Goal: Task Accomplishment & Management: Complete application form

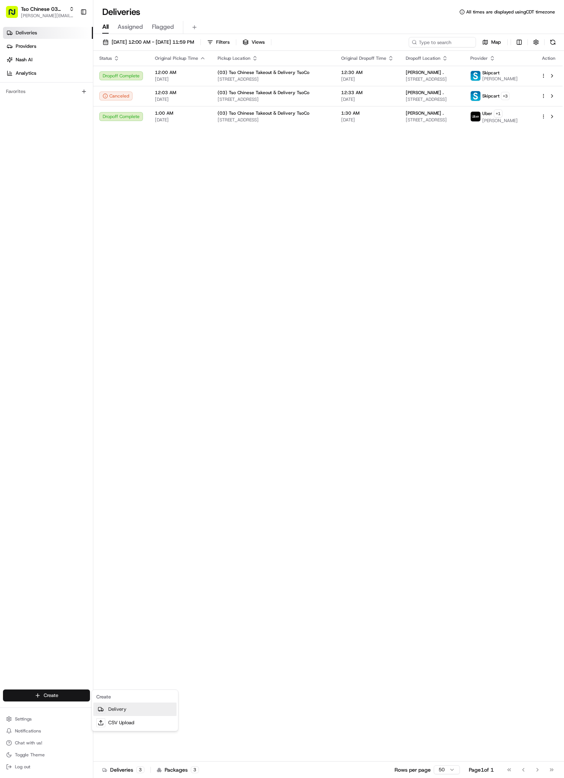
click at [127, 710] on link "Delivery" at bounding box center [134, 709] width 83 height 13
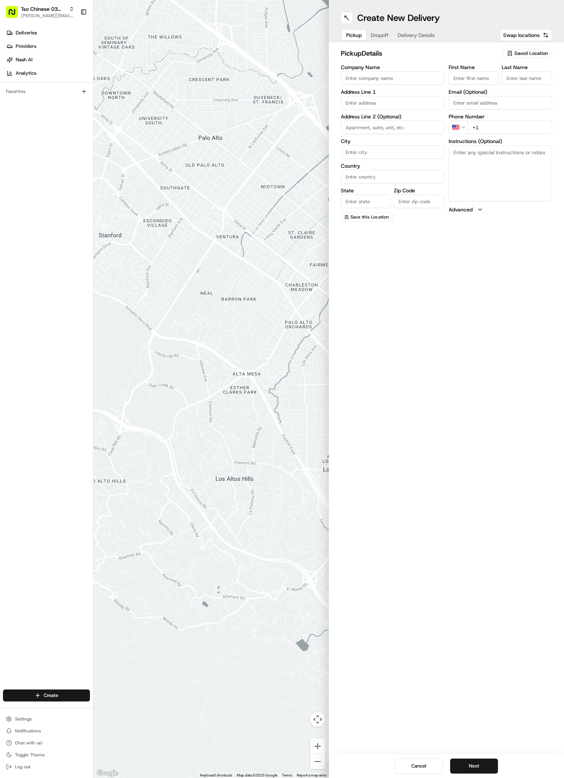
click at [522, 54] on span "Saved Location" at bounding box center [532, 53] width 34 height 7
click at [527, 83] on span "(03) Tso Chinese Takeout & Delivery TsoCo (03)" at bounding box center [515, 84] width 92 height 13
type input "(03) Tso Chinese Takeout & Delivery TsoCo"
type input "Ste F"
type input "Austin"
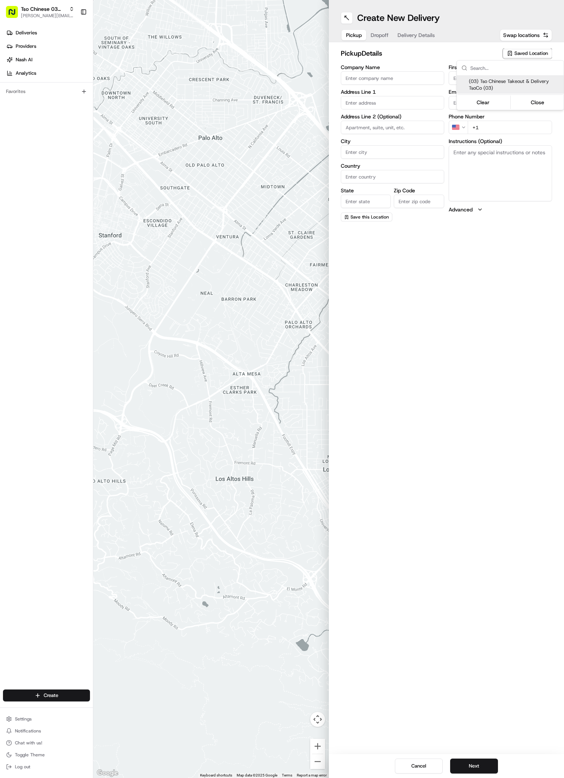
type input "US"
type input "[GEOGRAPHIC_DATA]"
type input "78704"
type input "Tso Chinese"
type input "TsoCo Manager"
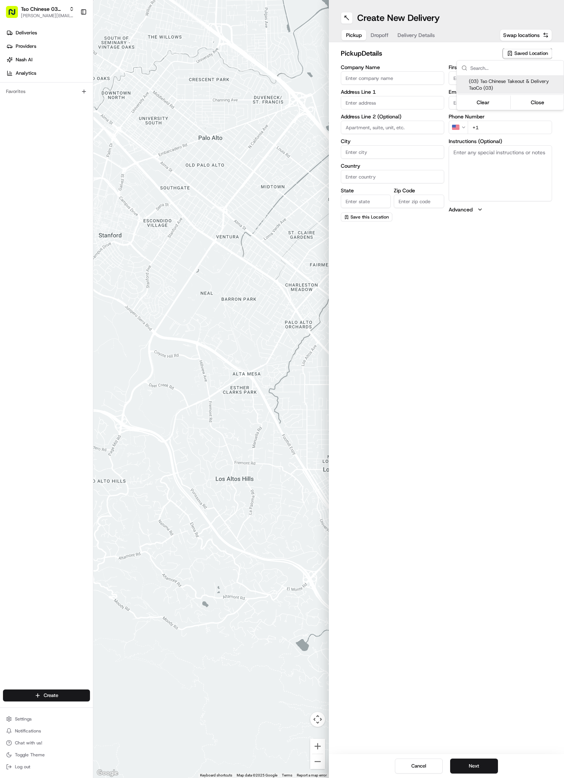
type input "[EMAIL_ADDRESS][DOMAIN_NAME]"
type input "[PHONE_NUMBER]"
type textarea "Submit a picture displaying address & food as Proof of Delivery. Envía una foto…"
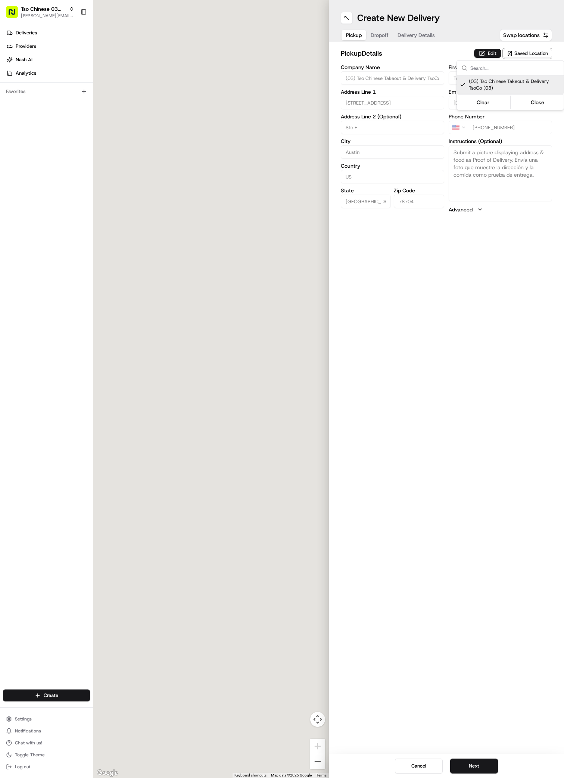
type input "[STREET_ADDRESS]"
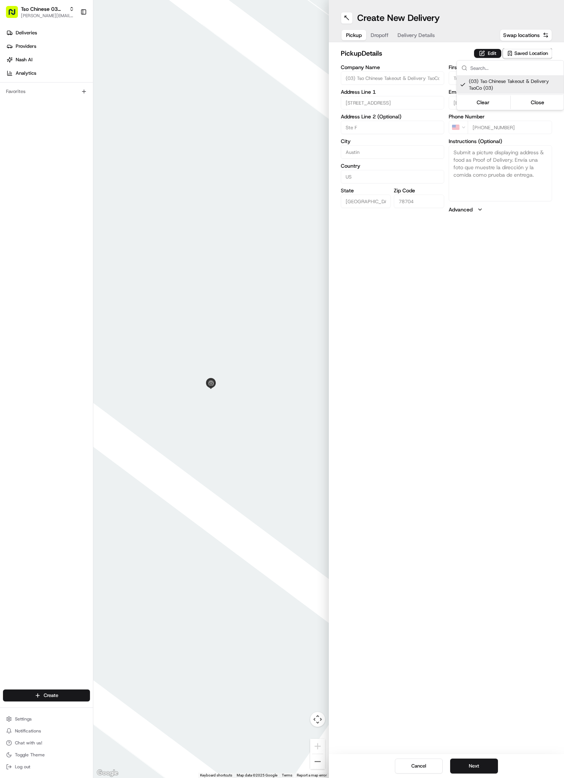
click at [466, 762] on html "Tso Chinese 03 TsoCo [PERSON_NAME][EMAIL_ADDRESS][DOMAIN_NAME] Toggle Sidebar D…" at bounding box center [282, 389] width 564 height 778
click at [466, 762] on button "Next" at bounding box center [474, 766] width 48 height 15
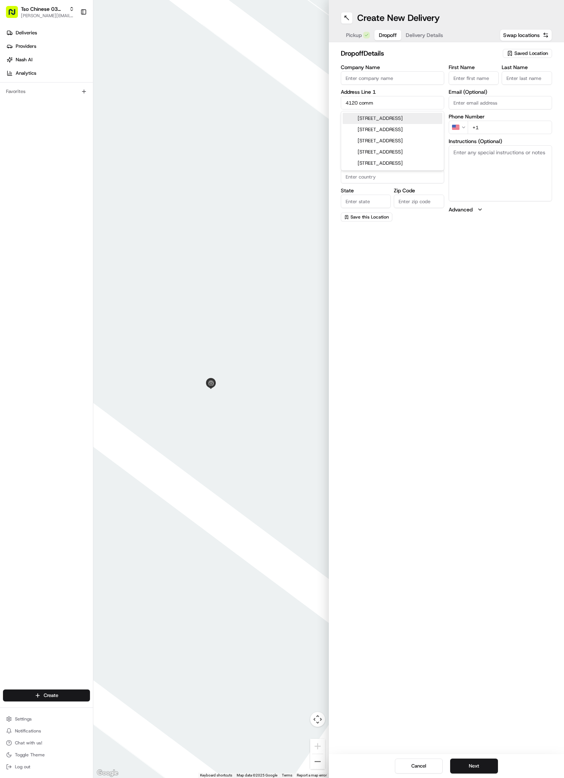
click at [400, 124] on div "[STREET_ADDRESS]" at bounding box center [393, 118] width 100 height 11
type input "[STREET_ADDRESS]"
type input "Austin"
type input "[GEOGRAPHIC_DATA]"
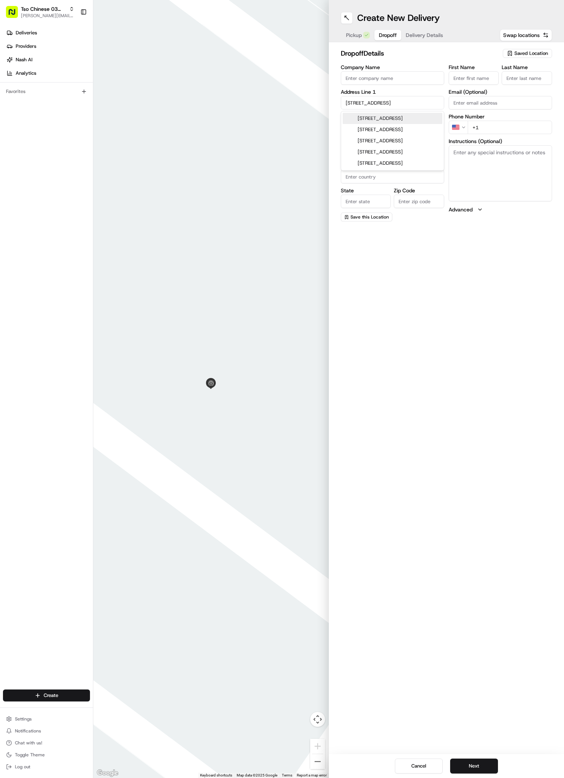
type input "78744"
type input "[STREET_ADDRESS]"
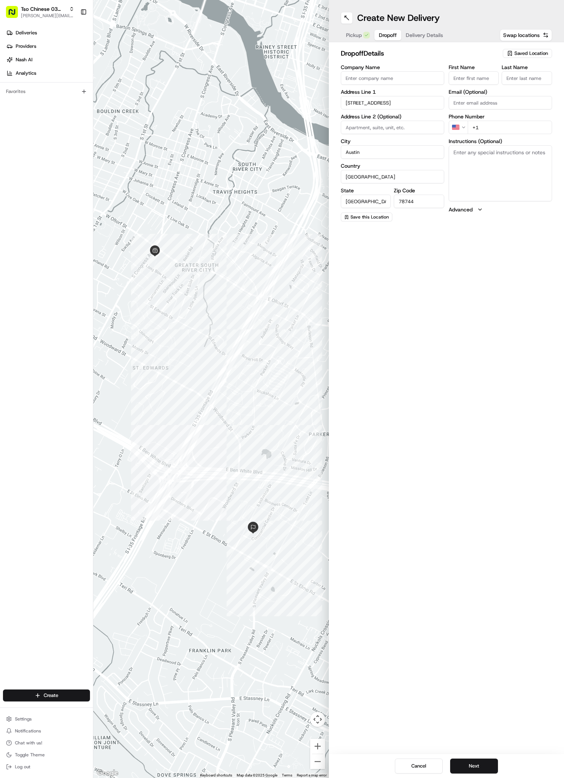
paste input "[PERSON_NAME]"
type input "[PERSON_NAME]"
type input "/"
type input "[PHONE_NUMBER]"
click at [504, 197] on textarea "Instructions (Optional)" at bounding box center [500, 173] width 103 height 56
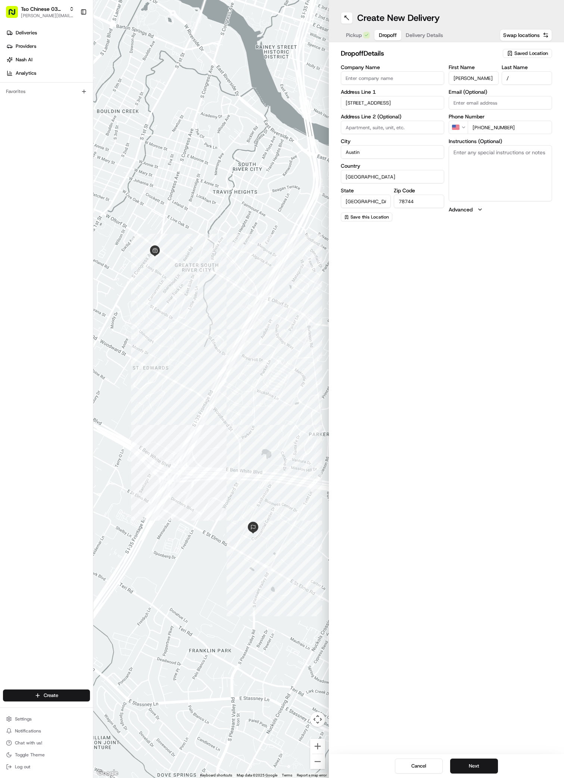
click at [504, 197] on textarea "Instructions (Optional)" at bounding box center [500, 173] width 103 height 56
paste textarea "Send a text when outside"
type textarea "Send a text when outside 400"
click at [472, 758] on div "Cancel Next" at bounding box center [447, 766] width 236 height 24
click at [472, 768] on button "Next" at bounding box center [474, 766] width 48 height 15
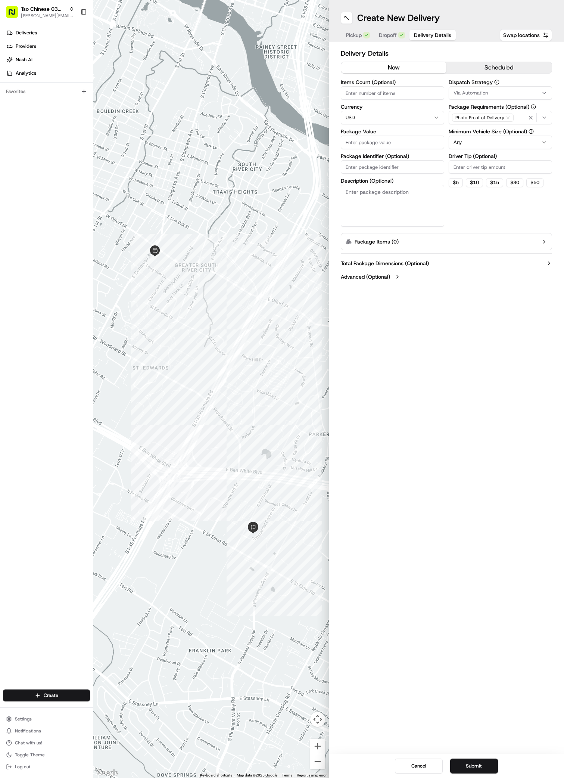
click at [499, 107] on label "Package Requirements (Optional)" at bounding box center [500, 106] width 103 height 5
click at [499, 111] on button "Photo Proof of Delivery" at bounding box center [500, 117] width 103 height 13
click at [498, 96] on html "Tso Chinese 03 TsoCo [PERSON_NAME][EMAIL_ADDRESS][DOMAIN_NAME] Toggle Sidebar D…" at bounding box center [282, 389] width 564 height 778
click at [487, 88] on button "Via Automation" at bounding box center [500, 92] width 103 height 13
click at [469, 130] on span "TsoCo Strategy" at bounding box center [507, 133] width 92 height 7
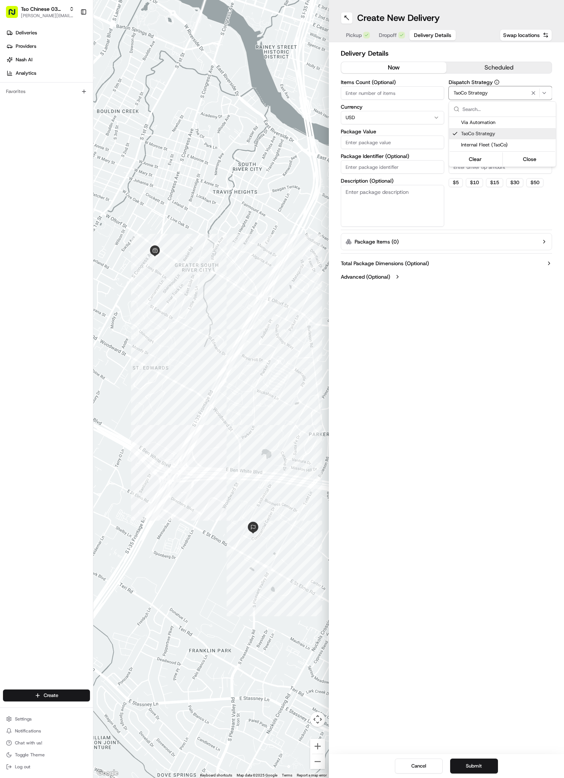
click at [487, 271] on html "Tso Chinese 03 TsoCo [PERSON_NAME][EMAIL_ADDRESS][DOMAIN_NAME] Toggle Sidebar D…" at bounding box center [282, 389] width 564 height 778
click at [474, 164] on input "Driver Tip (Optional)" at bounding box center [500, 166] width 103 height 13
type input "2"
click at [387, 149] on div "Items Count (Optional) Currency USD Package Value Package Identifier (Optional)…" at bounding box center [392, 153] width 103 height 147
click at [423, 145] on input "Package Value" at bounding box center [392, 142] width 103 height 13
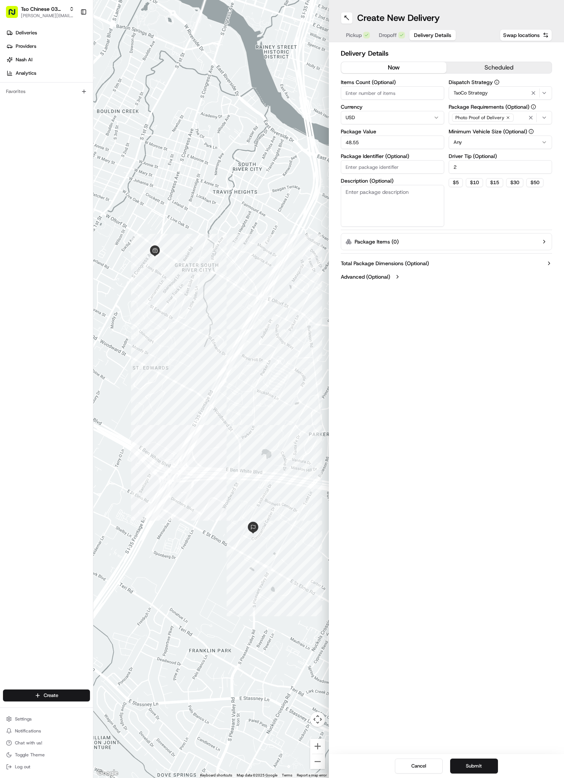
type input "48.55"
click at [360, 173] on input "Package Identifier (Optional)" at bounding box center [392, 166] width 103 height 13
paste input "0ED3AA9"
type input "0ED3AA9"
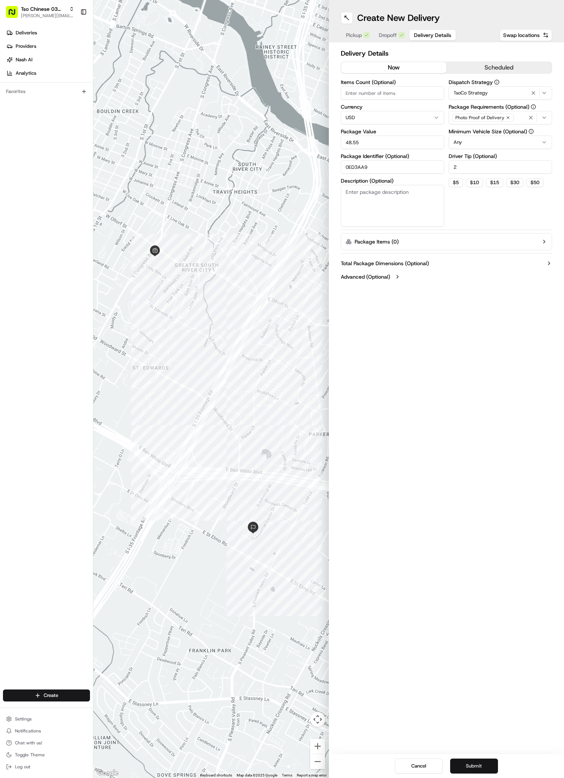
click at [464, 762] on button "Submit" at bounding box center [474, 766] width 48 height 15
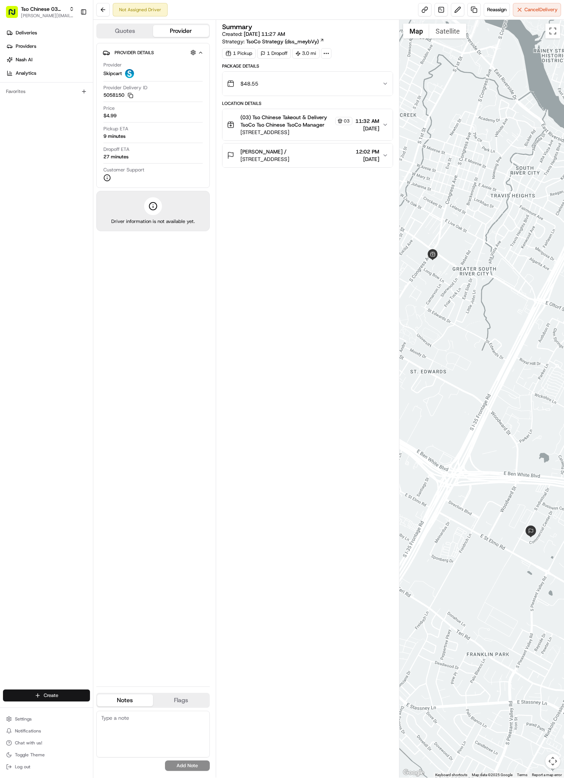
click at [75, 696] on html "Tso Chinese 03 TsoCo [PERSON_NAME][EMAIL_ADDRESS][DOMAIN_NAME] Toggle Sidebar D…" at bounding box center [282, 389] width 564 height 778
click at [123, 707] on link "Delivery" at bounding box center [134, 709] width 83 height 13
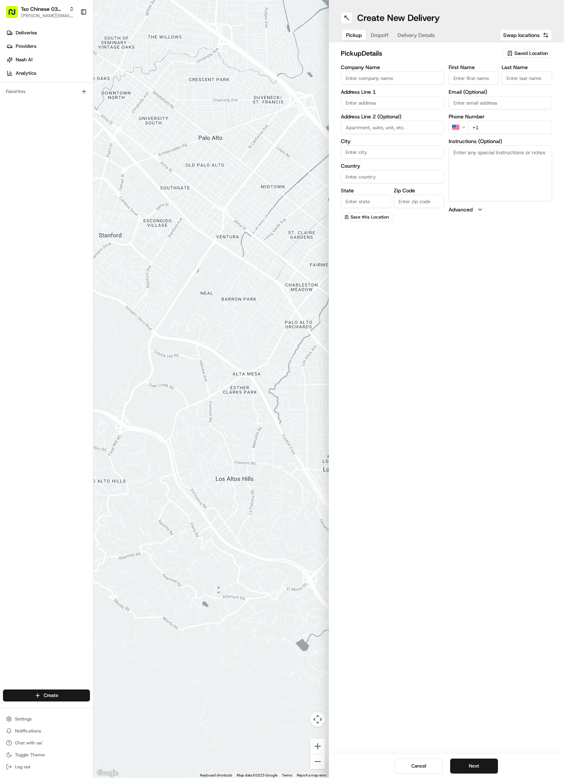
click at [533, 53] on span "Saved Location" at bounding box center [532, 53] width 34 height 7
click at [534, 88] on span "(03) Tso Chinese Takeout & Delivery TsoCo (03)" at bounding box center [515, 84] width 92 height 13
type input "(03) Tso Chinese Takeout & Delivery TsoCo"
type input "Ste F"
type input "Austin"
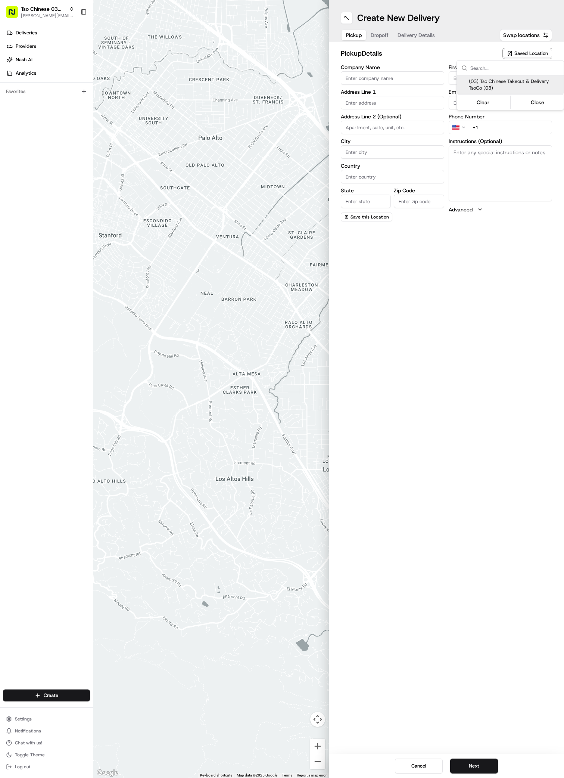
type input "US"
type input "[GEOGRAPHIC_DATA]"
type input "78704"
type input "Tso Chinese"
type input "TsoCo Manager"
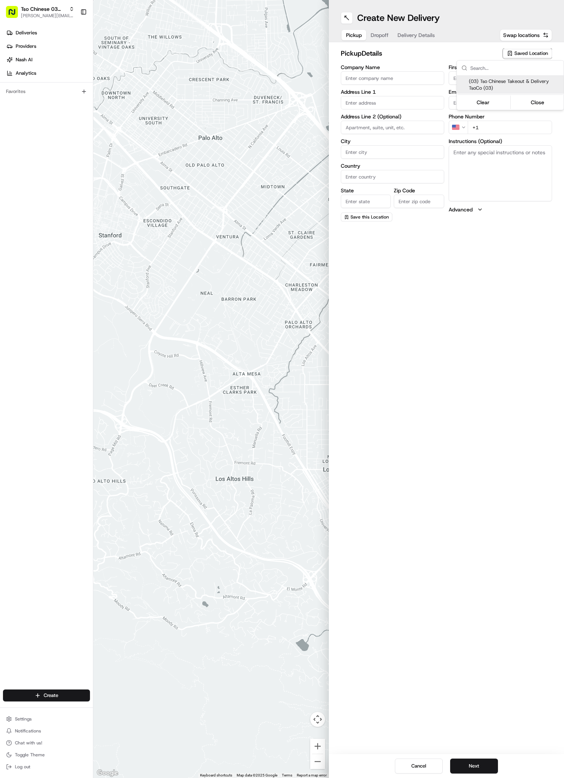
type input "[EMAIL_ADDRESS][DOMAIN_NAME]"
type input "[PHONE_NUMBER]"
type textarea "Submit a picture displaying address & food as Proof of Delivery. Envía una foto…"
type input "[STREET_ADDRESS]"
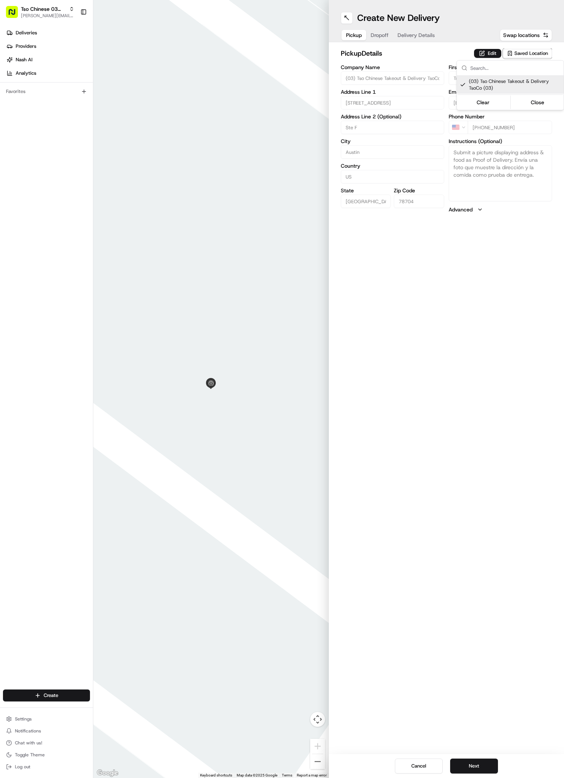
click at [463, 767] on html "Tso Chinese 03 TsoCo [PERSON_NAME][EMAIL_ADDRESS][DOMAIN_NAME] Toggle Sidebar D…" at bounding box center [282, 389] width 564 height 778
click at [465, 769] on button "Next" at bounding box center [474, 766] width 48 height 15
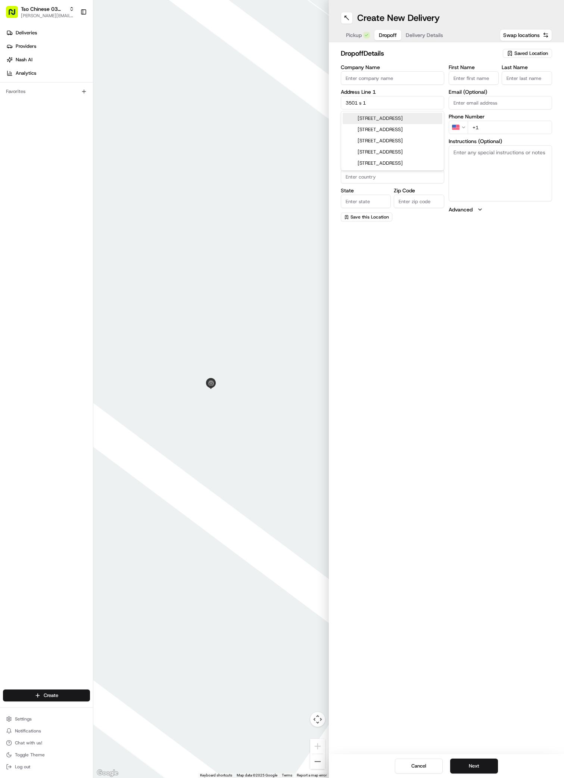
click at [380, 117] on div "[STREET_ADDRESS]" at bounding box center [393, 118] width 100 height 11
type input "[STREET_ADDRESS]"
type input "Austin"
type input "[GEOGRAPHIC_DATA]"
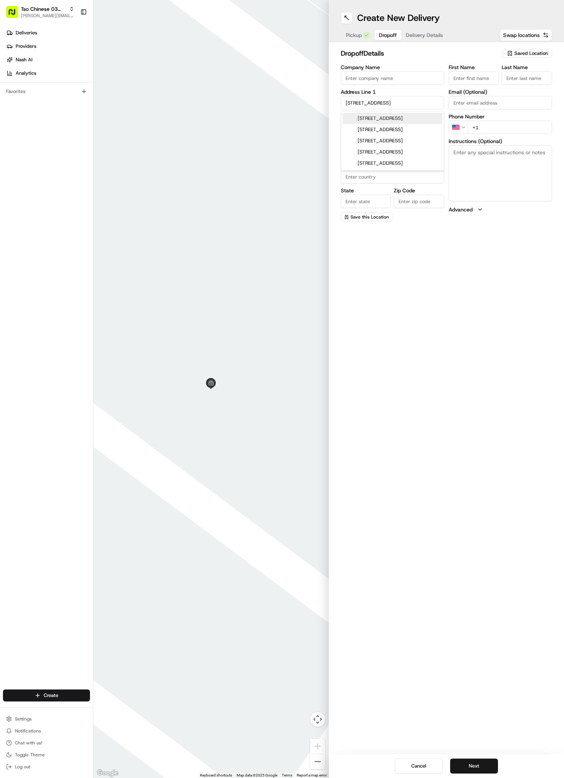
type input "78704"
type input "[STREET_ADDRESS]"
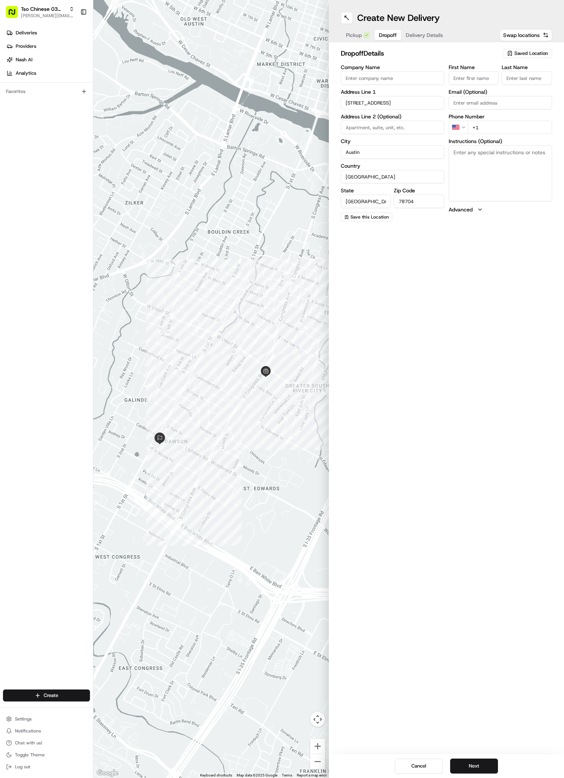
click at [464, 74] on input "First Name" at bounding box center [474, 77] width 50 height 13
paste input "[PERSON_NAME]"
type input "[PERSON_NAME]"
type input "l"
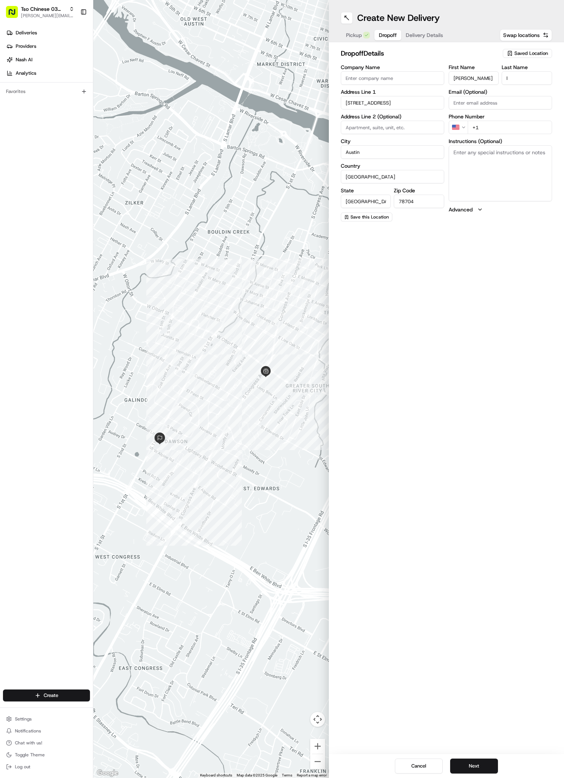
click at [511, 143] on div "First Name [PERSON_NAME] Last Name l Email (Optional) Phone Number US +1 Instru…" at bounding box center [500, 143] width 103 height 157
type input "[PHONE_NUMBER]"
click at [456, 176] on textarea "Instructions (Optional)" at bounding box center [500, 173] width 103 height 56
paste textarea "Establishment"
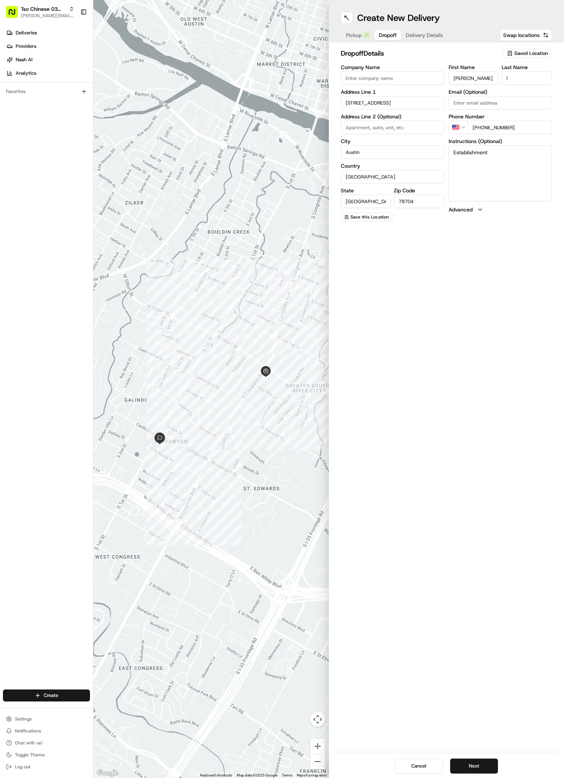
paste textarea "[STREET_ADDRESS]"
click at [486, 153] on textarea "EstablishmentBuilding 4, APT #221" at bounding box center [500, 173] width 103 height 56
click at [548, 155] on textarea "Establishment [STREET_ADDRESS]" at bounding box center [500, 173] width 103 height 56
paste textarea "I have a cat door mat and a blue and green table/chairs out front."
click at [540, 151] on textarea "Establishment Building 4, APT #221I have a cat door mat and a blue and green ta…" at bounding box center [500, 173] width 103 height 56
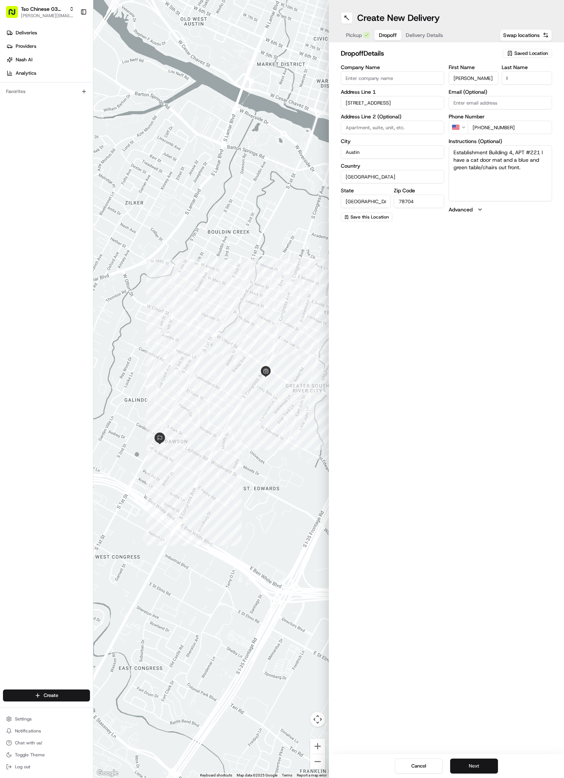
type textarea "Establishment Building 4, APT #221 I have a cat door mat and a blue and green t…"
click at [484, 768] on button "Next" at bounding box center [474, 766] width 48 height 15
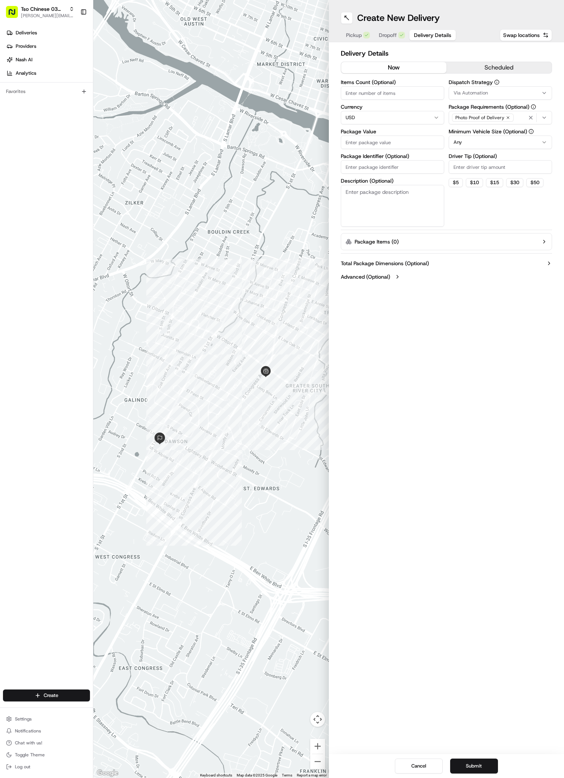
click at [465, 93] on span "Via Automation" at bounding box center [471, 93] width 34 height 7
click at [468, 133] on span "TsoCo Strategy" at bounding box center [507, 133] width 92 height 7
click at [477, 261] on html "Tso Chinese 03 TsoCo [PERSON_NAME][EMAIL_ADDRESS][DOMAIN_NAME] Toggle Sidebar D…" at bounding box center [282, 389] width 564 height 778
click at [481, 160] on input "Driver Tip (Optional)" at bounding box center [500, 166] width 103 height 13
type input "2"
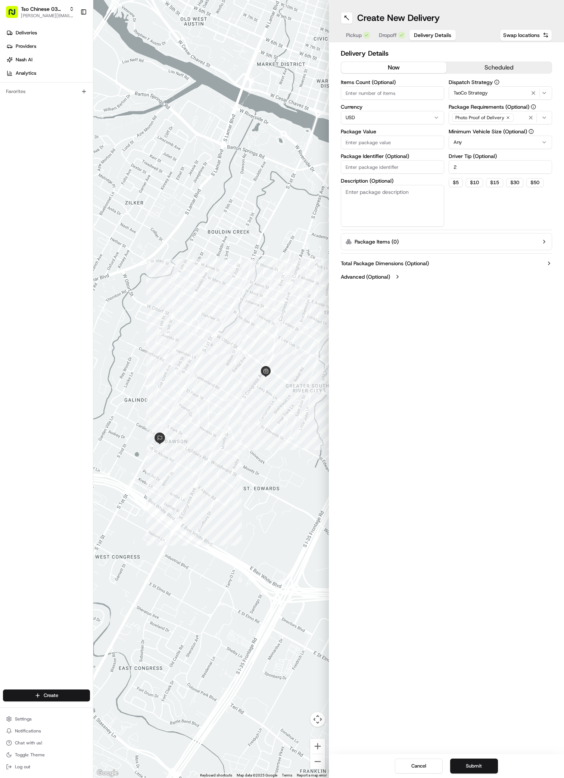
click at [402, 143] on input "Package Value" at bounding box center [392, 142] width 103 height 13
type input "28.85"
click at [363, 168] on input "Package Identifier (Optional)" at bounding box center [392, 166] width 103 height 13
paste input "ZR3HAK7"
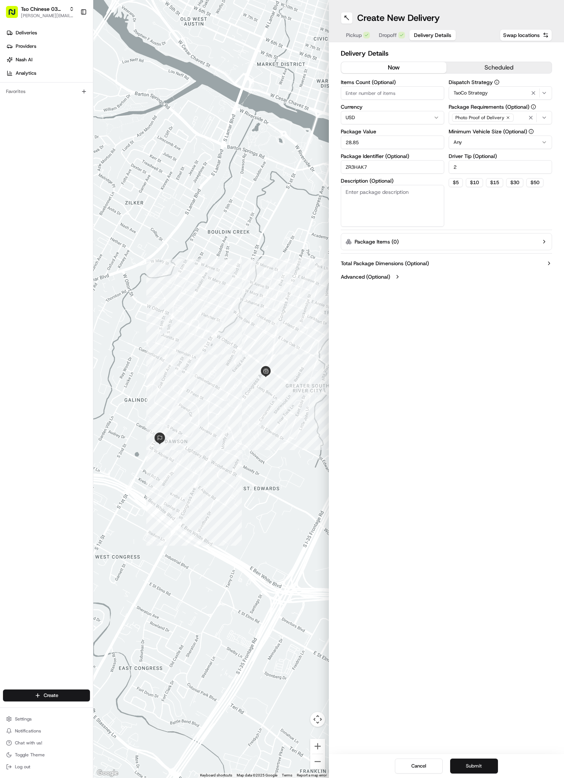
type input "ZR3HAK7"
click at [467, 765] on button "Submit" at bounding box center [474, 766] width 48 height 15
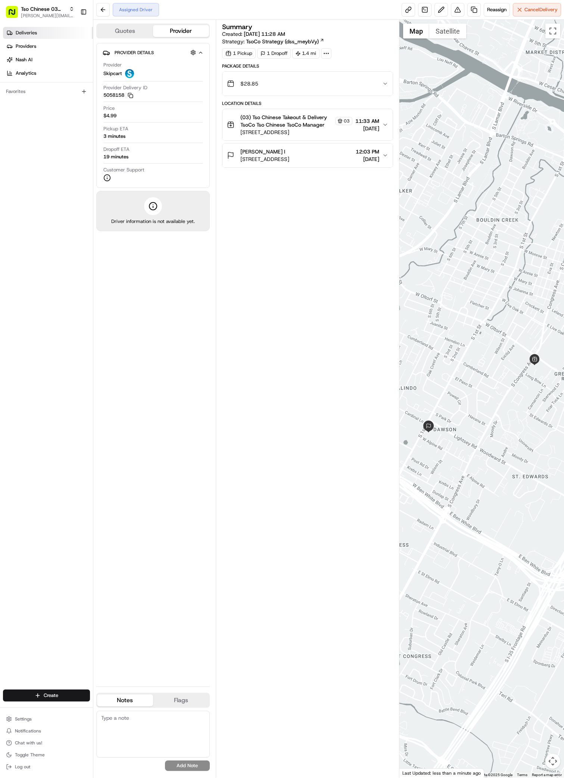
click at [45, 35] on link "Deliveries" at bounding box center [48, 33] width 90 height 12
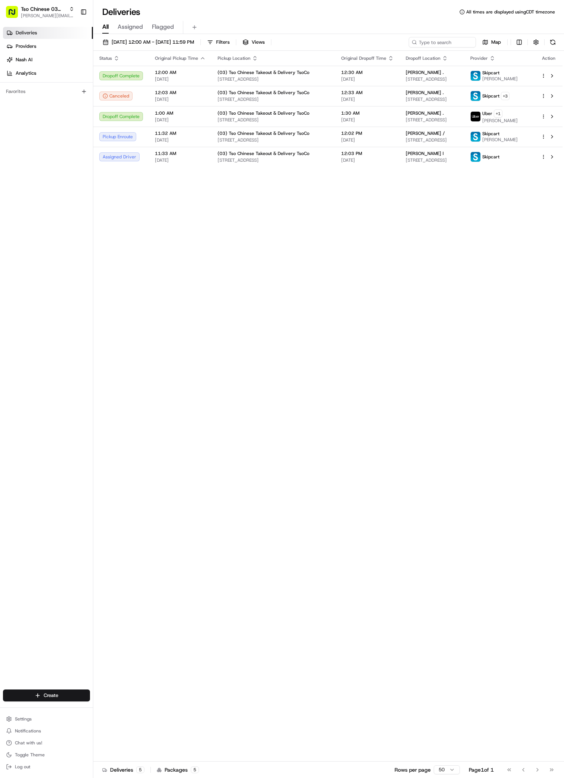
click at [419, 292] on div "Status Original Pickup Time Pickup Location Original Dropoff Time Dropoff Locat…" at bounding box center [327, 406] width 469 height 711
click at [61, 693] on html "Tso Chinese 03 TsoCo [PERSON_NAME][EMAIL_ADDRESS][DOMAIN_NAME] Toggle Sidebar D…" at bounding box center [282, 389] width 564 height 778
click at [121, 713] on link "Delivery" at bounding box center [134, 709] width 83 height 13
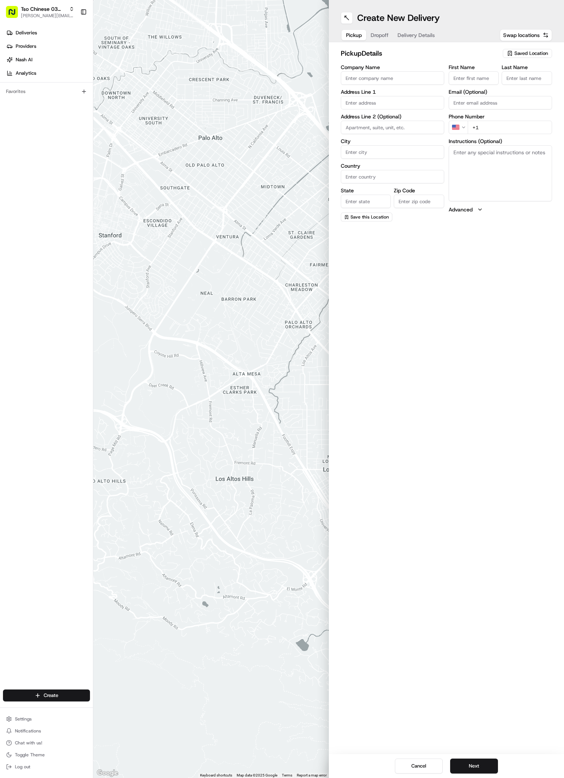
click at [545, 55] on span "Saved Location" at bounding box center [532, 53] width 34 height 7
click at [542, 87] on span "(03) Tso Chinese Takeout & Delivery TsoCo (03)" at bounding box center [515, 84] width 92 height 13
type input "(03) Tso Chinese Takeout & Delivery TsoCo"
type input "Ste F"
type input "Austin"
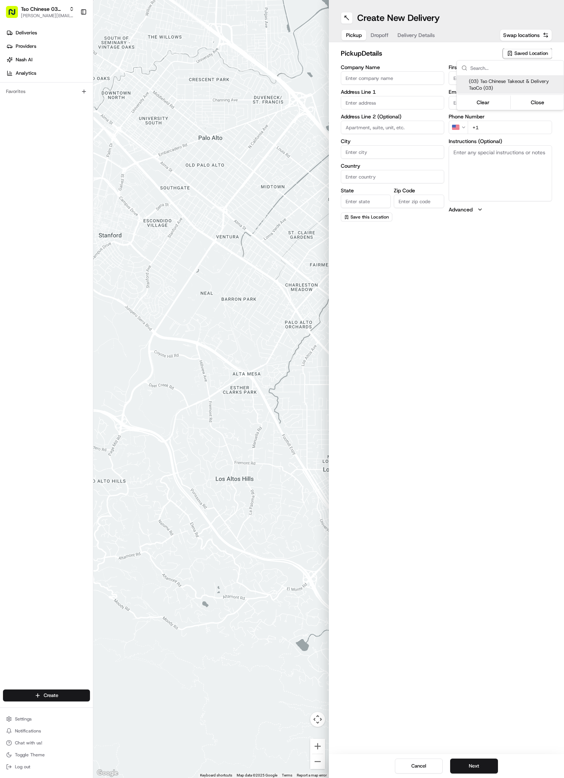
type input "US"
type input "[GEOGRAPHIC_DATA]"
type input "78704"
type input "Tso Chinese"
type input "TsoCo Manager"
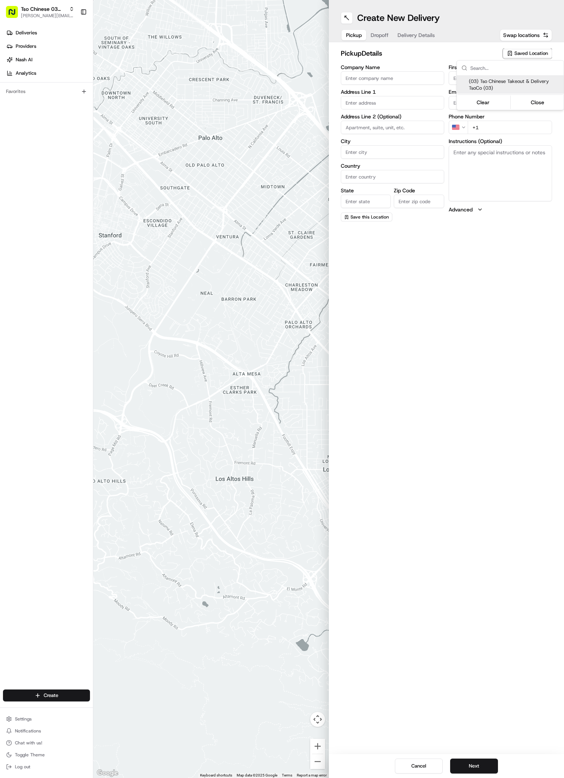
type input "[EMAIL_ADDRESS][DOMAIN_NAME]"
type input "[PHONE_NUMBER]"
type textarea "Submit a picture displaying address & food as Proof of Delivery. Envía una foto…"
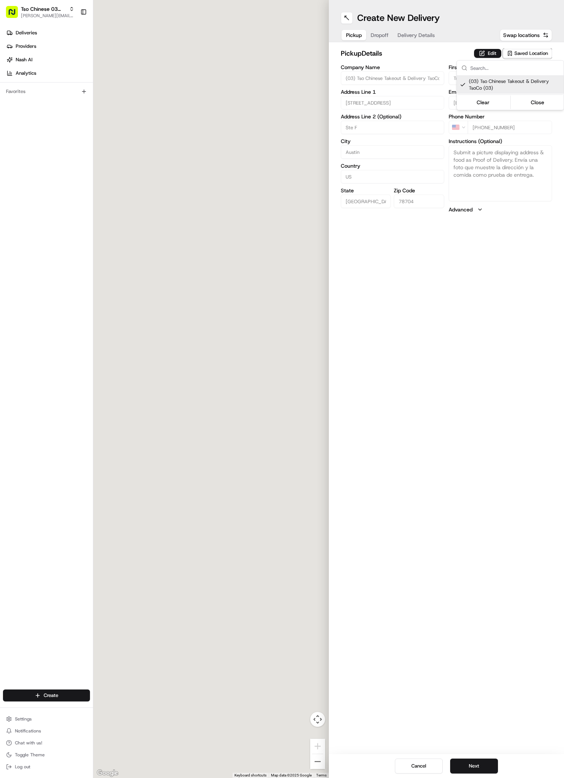
type input "[STREET_ADDRESS]"
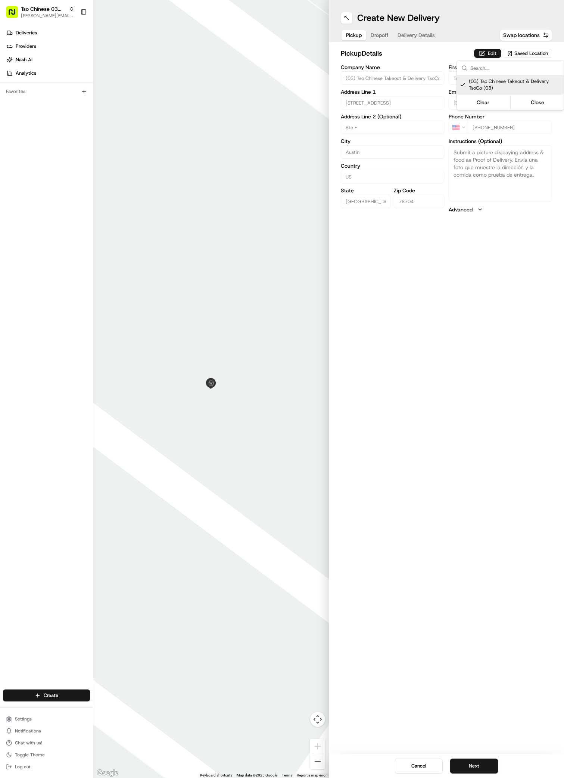
click at [468, 770] on html "Tso Chinese 03 TsoCo [PERSON_NAME][EMAIL_ADDRESS][DOMAIN_NAME] Toggle Sidebar D…" at bounding box center [282, 389] width 564 height 778
click at [465, 766] on button "Next" at bounding box center [474, 766] width 48 height 15
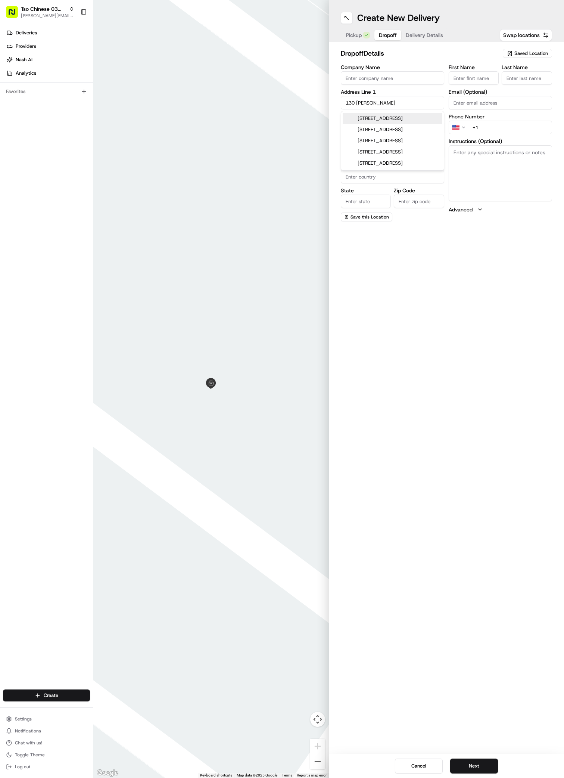
click at [402, 117] on div "[STREET_ADDRESS]" at bounding box center [393, 118] width 100 height 11
type input "[STREET_ADDRESS]"
type input "Austin"
type input "[GEOGRAPHIC_DATA]"
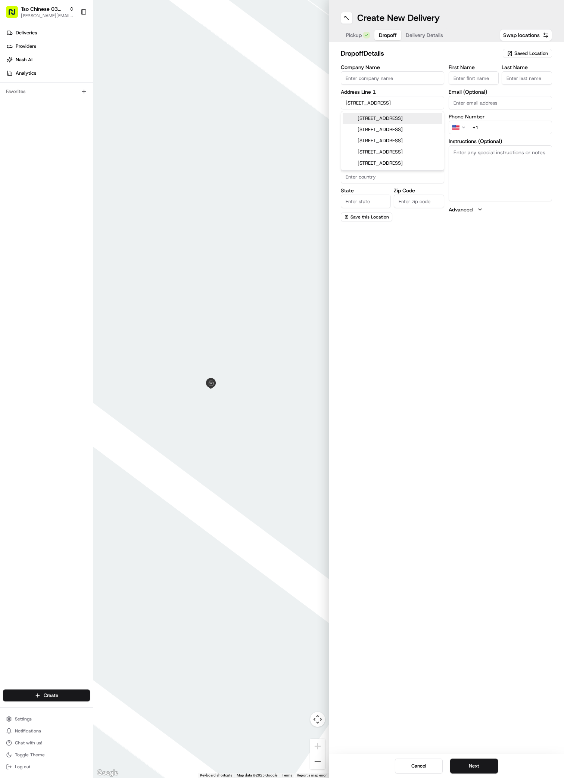
type input "78704"
type input "[STREET_ADDRESS]"
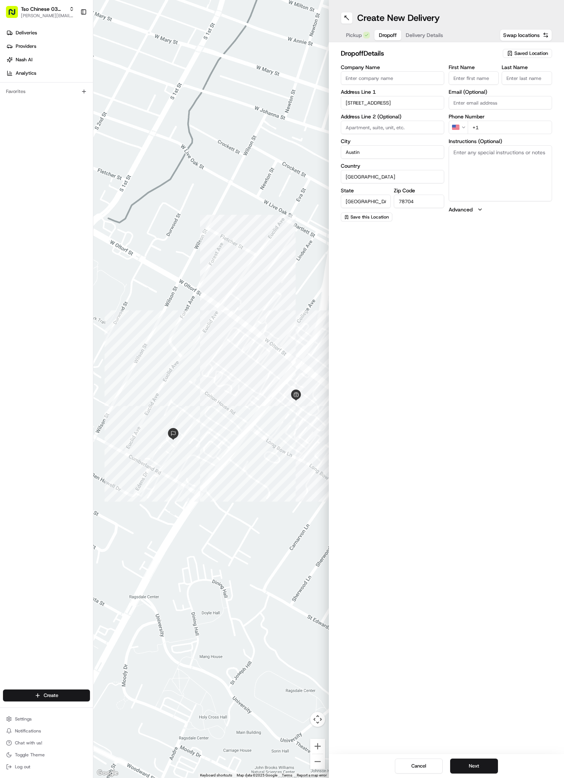
click at [461, 80] on input "First Name" at bounding box center [474, 77] width 50 height 13
paste input "[PERSON_NAME]"
type input "[PERSON_NAME]"
click at [517, 89] on div "First Name [PERSON_NAME] Last Name Email (Optional) Phone Number US +1 Instruct…" at bounding box center [500, 143] width 103 height 157
click at [517, 86] on div "Last Name Required" at bounding box center [527, 79] width 50 height 29
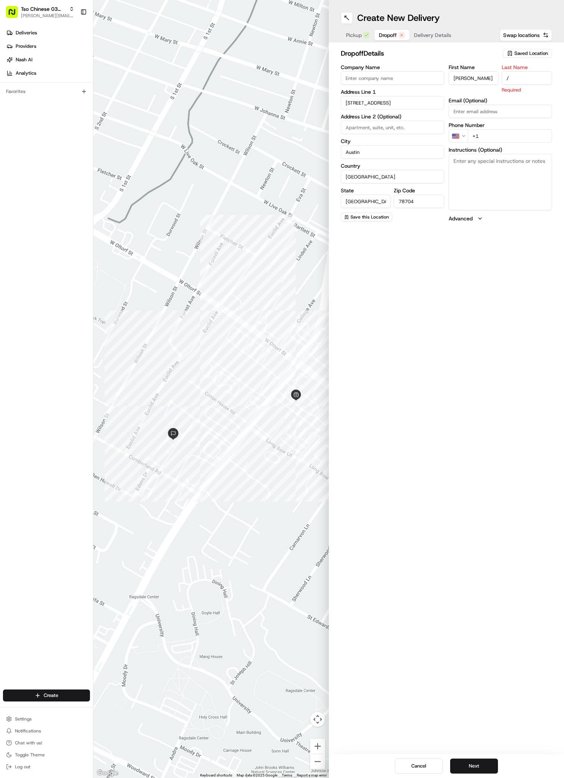
type input "/"
type input "[PHONE_NUMBER]"
click at [517, 190] on textarea "Instructions (Optional)" at bounding box center [500, 173] width 103 height 56
paste textarea "Building 5 - 2nd floor. Building 5 is at the back of the complex past the pool"
click at [464, 153] on textarea "217Building 5 - 2nd floor. Building 5 is at the back of the complex past the po…" at bounding box center [500, 173] width 103 height 56
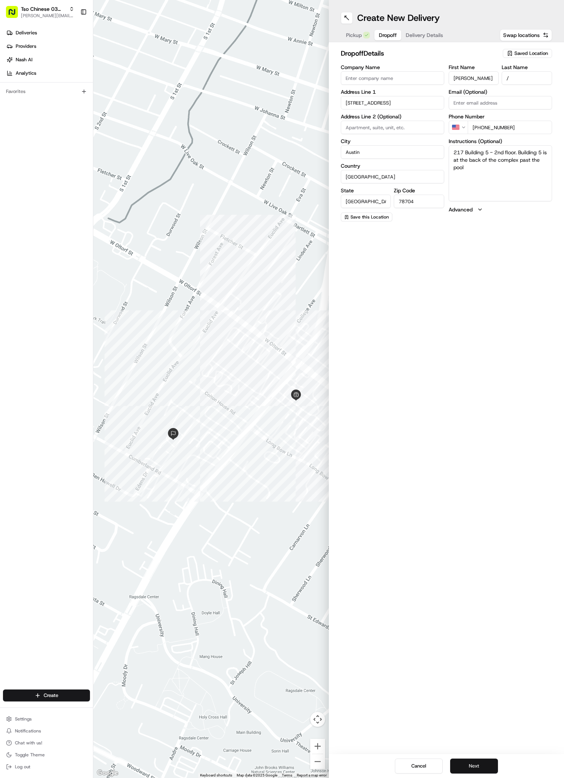
type textarea "217 Building 5 - 2nd floor. Building 5 is at the back of the complex past the p…"
click at [475, 766] on button "Next" at bounding box center [474, 766] width 48 height 15
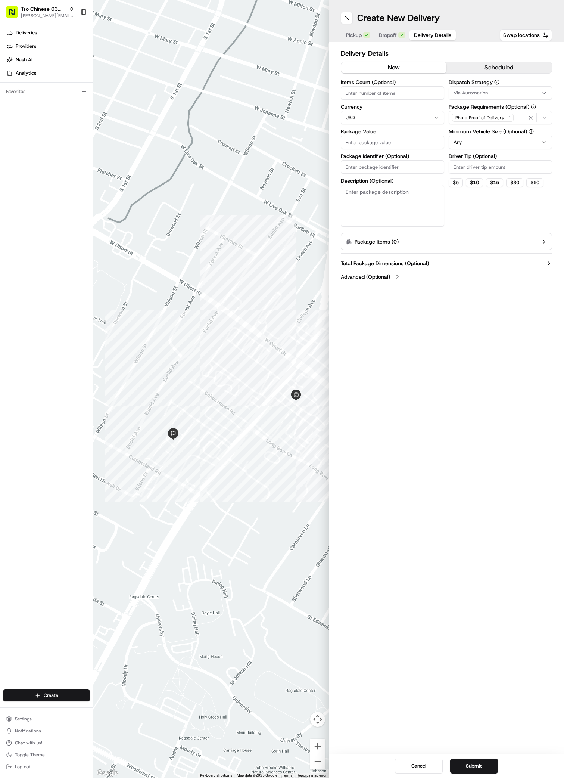
click at [476, 92] on span "Via Automation" at bounding box center [471, 93] width 34 height 7
click at [477, 132] on span "TsoCo Strategy" at bounding box center [507, 133] width 92 height 7
click at [466, 263] on html "Tso Chinese 03 TsoCo [PERSON_NAME][EMAIL_ADDRESS][DOMAIN_NAME] Toggle Sidebar D…" at bounding box center [282, 389] width 564 height 778
click at [477, 168] on input "Driver Tip (Optional)" at bounding box center [500, 166] width 103 height 13
type input "2"
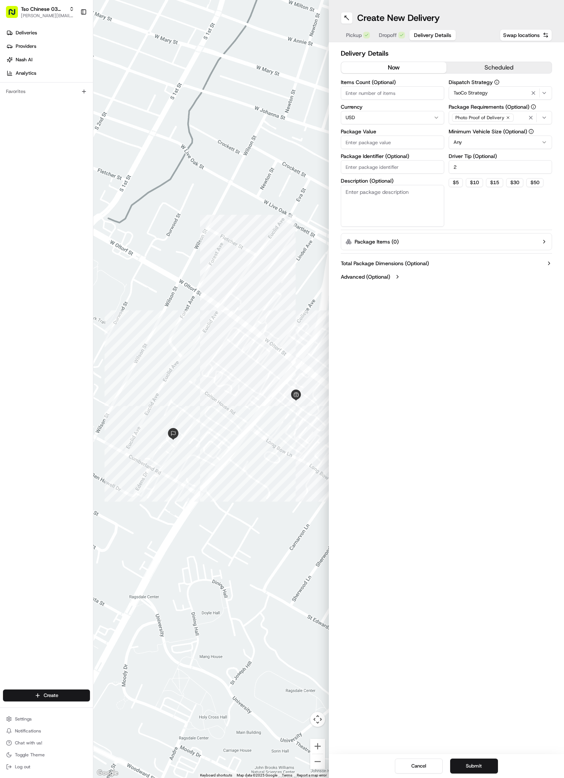
click at [407, 145] on input "Package Value" at bounding box center [392, 142] width 103 height 13
type input "48.01"
click at [373, 162] on input "Package Identifier (Optional)" at bounding box center [392, 166] width 103 height 13
click at [373, 163] on input "Package Identifier (Optional)" at bounding box center [392, 166] width 103 height 13
paste input "SG3HVPN"
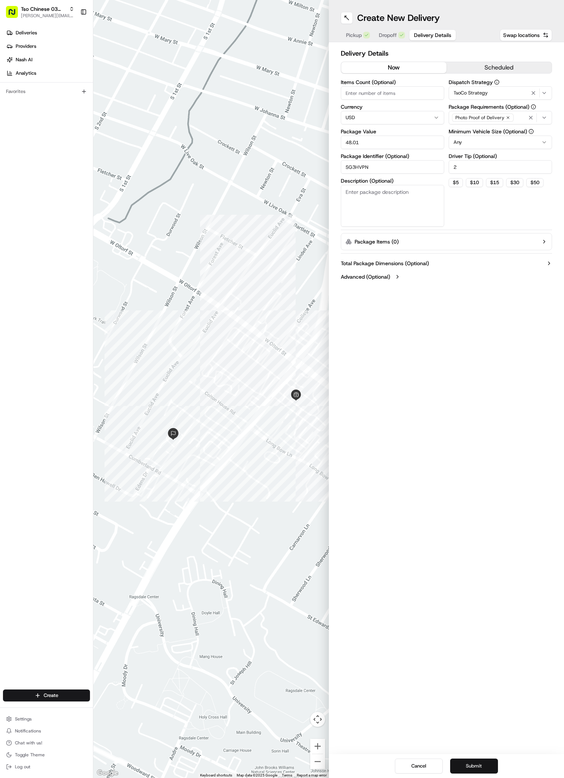
type input "SG3HVPN"
click at [471, 764] on button "Submit" at bounding box center [474, 766] width 48 height 15
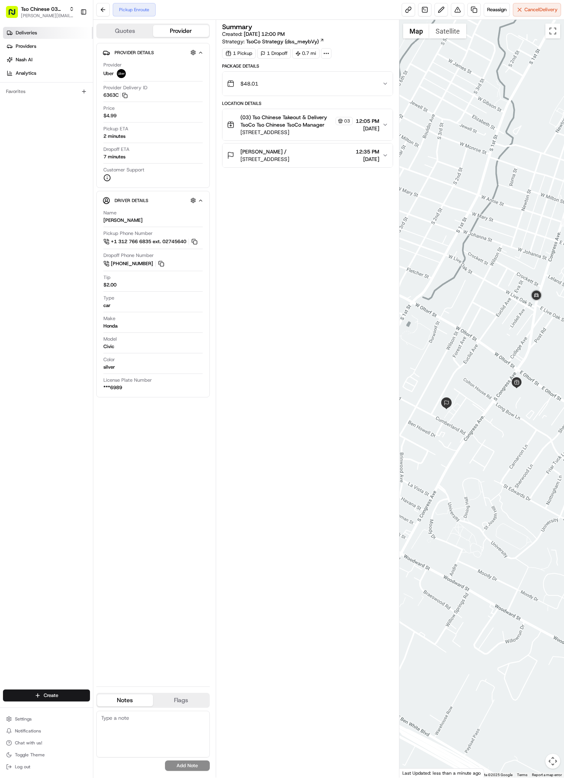
click at [37, 32] on link "Deliveries" at bounding box center [48, 33] width 90 height 12
